Goal: Information Seeking & Learning: Learn about a topic

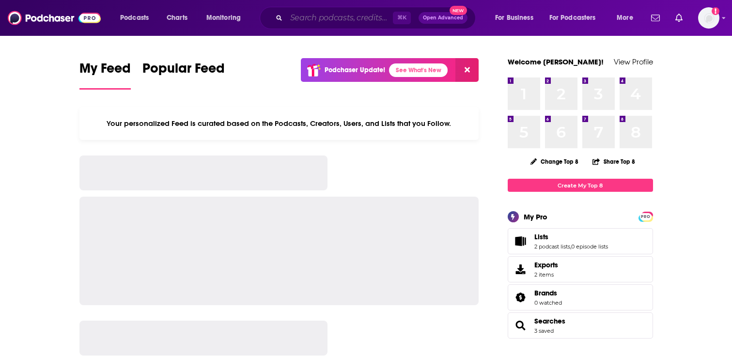
click at [350, 19] on input "Search podcasts, credits, & more..." at bounding box center [339, 17] width 107 height 15
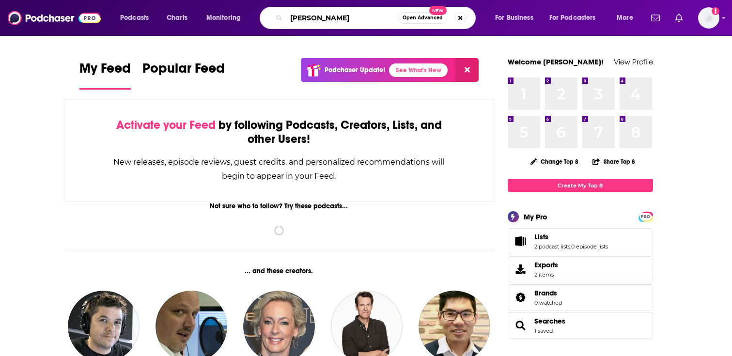
type input "[PERSON_NAME]"
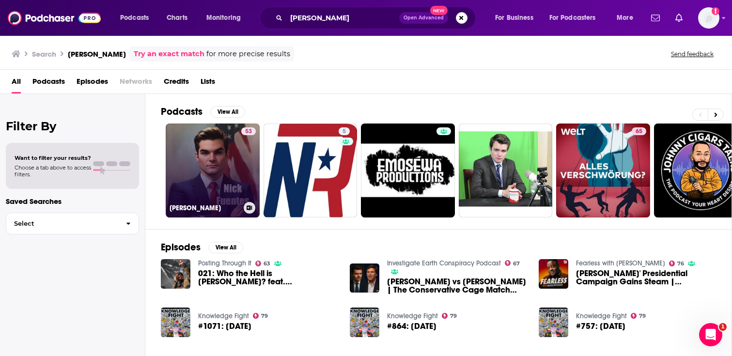
click at [193, 177] on link "53 Nicholas Fuentes" at bounding box center [213, 170] width 94 height 94
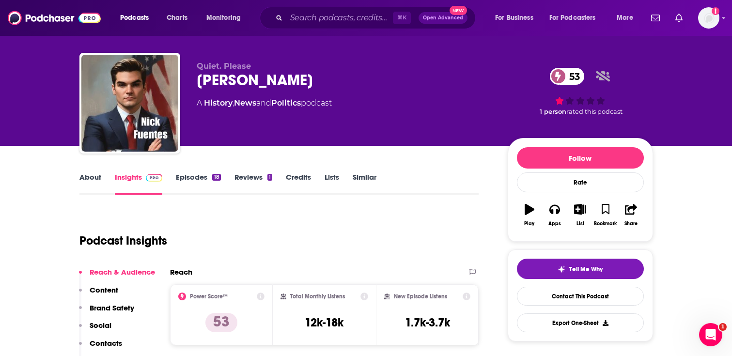
scroll to position [13, 0]
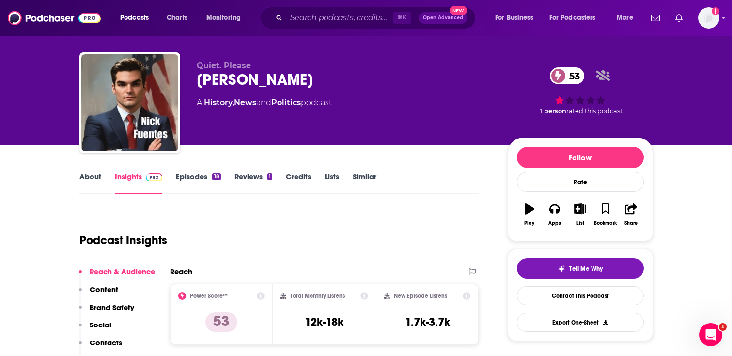
click at [193, 176] on link "Episodes 18" at bounding box center [198, 183] width 45 height 22
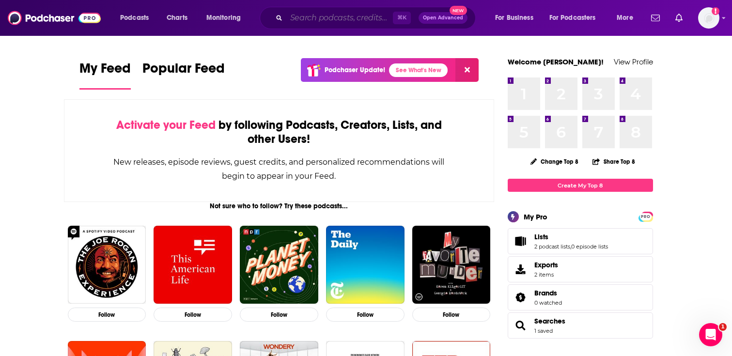
click at [356, 20] on input "Search podcasts, credits, & more..." at bounding box center [339, 17] width 107 height 15
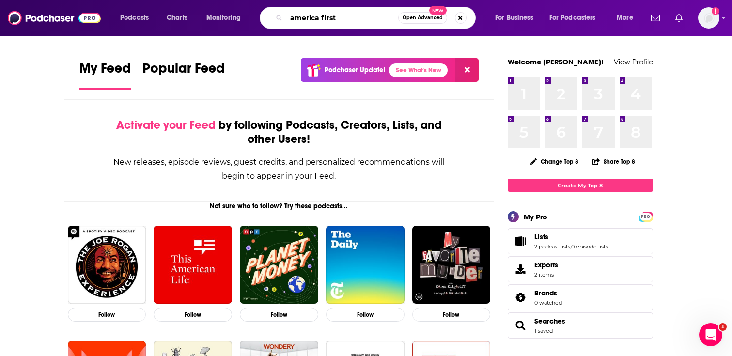
type input "america first"
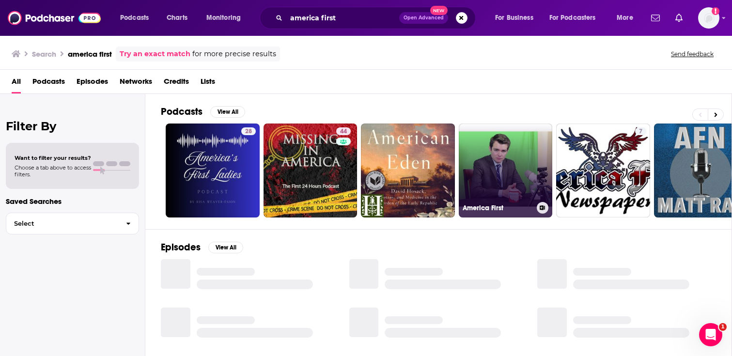
click at [500, 172] on link "America First" at bounding box center [505, 170] width 94 height 94
